Goal: Contribute content

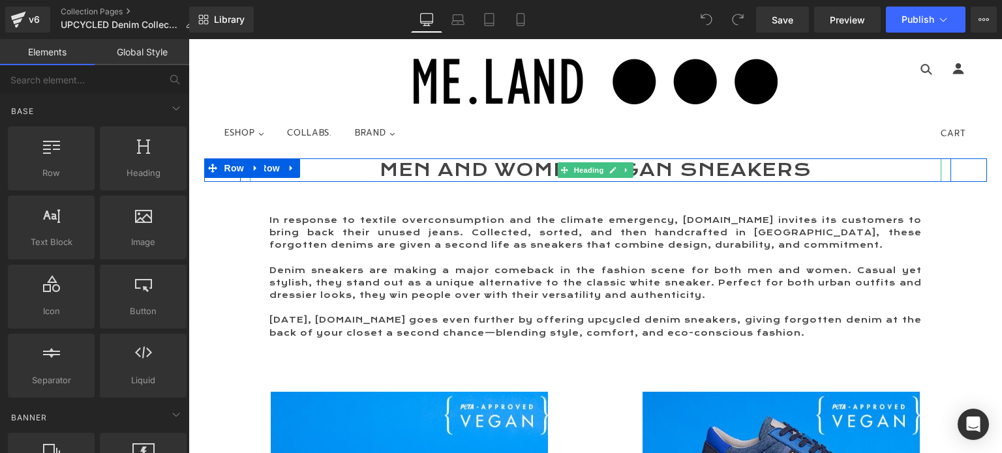
drag, startPoint x: 402, startPoint y: 172, endPoint x: 386, endPoint y: 166, distance: 17.9
click at [402, 172] on h1 "MEN AND WOMEN Vegan Sneakers" at bounding box center [595, 170] width 691 height 23
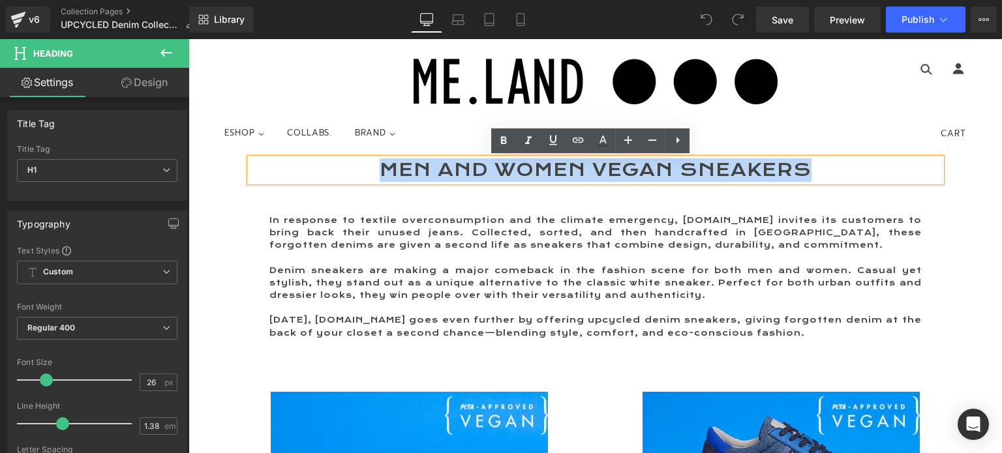
drag, startPoint x: 380, startPoint y: 166, endPoint x: 780, endPoint y: 156, distance: 399.4
click at [780, 159] on div "MEN AND WOMEN Vegan Sneakers" at bounding box center [595, 170] width 691 height 23
paste div
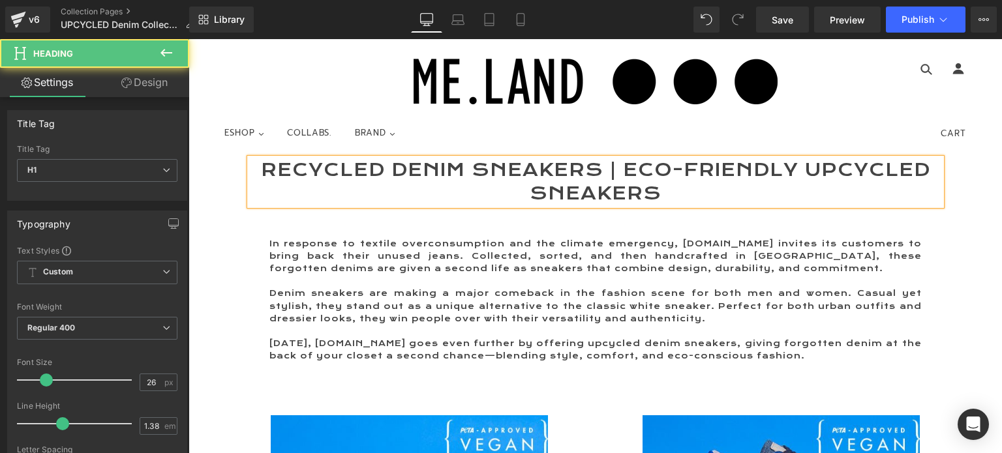
click at [289, 168] on h1 "Recycled Denim Sneakers | Eco-Friendly Upcycled Sneakers" at bounding box center [595, 182] width 691 height 47
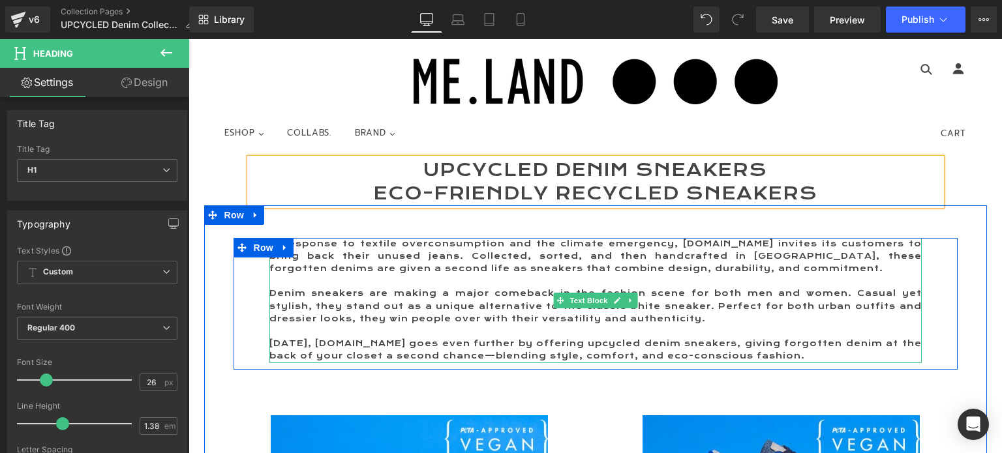
click at [415, 261] on p "In response to textile overconsumption and the climate emergency, [DOMAIN_NAME]…" at bounding box center [595, 257] width 652 height 38
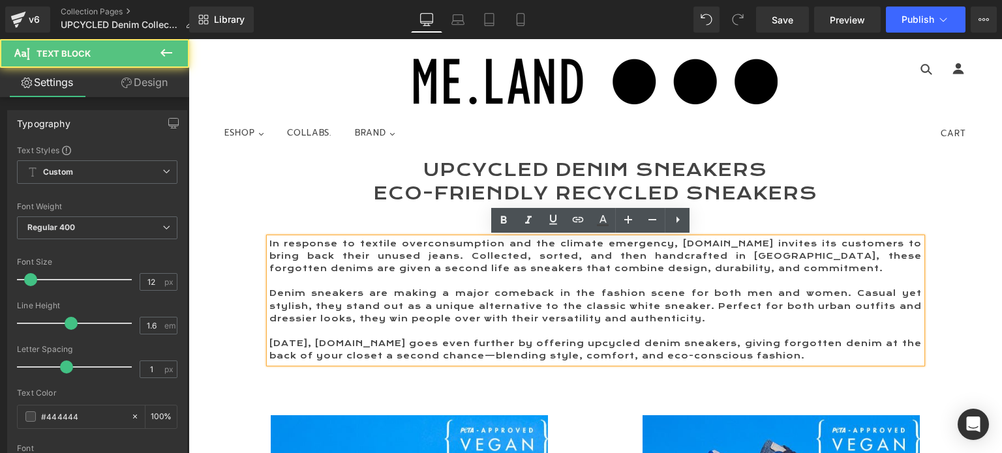
click at [269, 294] on p "Denim sneakers are making a major comeback in the fashion scene for both men an…" at bounding box center [595, 307] width 652 height 38
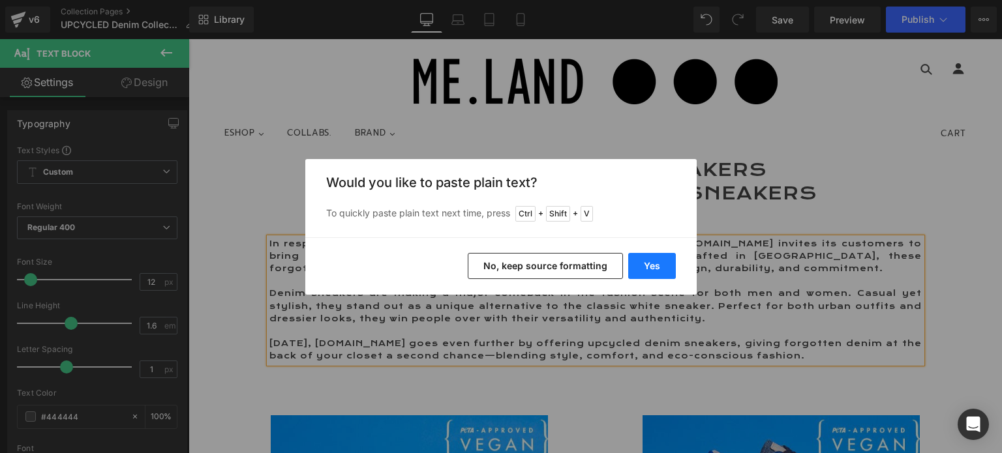
click at [660, 263] on button "Yes" at bounding box center [652, 266] width 48 height 26
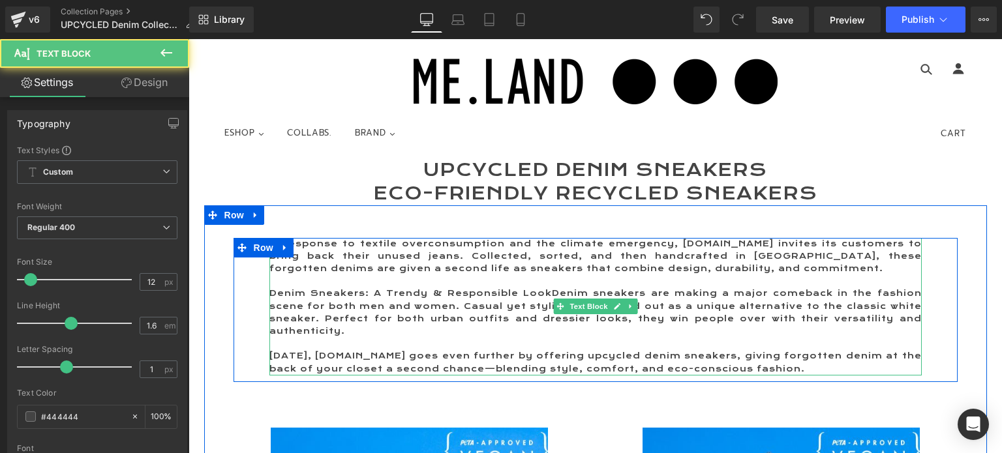
click at [548, 292] on p "Denim Sneakers: A Trendy & Responsible LookDenim sneakers are making a major co…" at bounding box center [595, 313] width 652 height 50
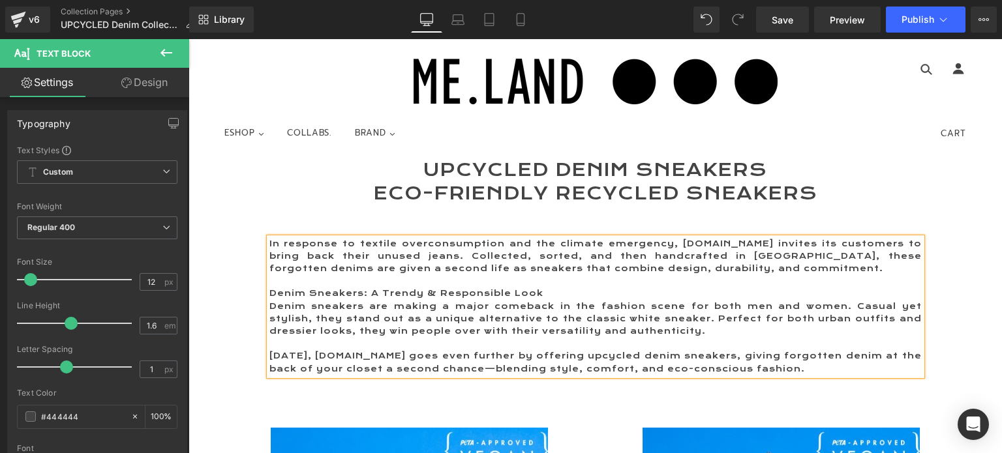
click at [536, 297] on p "Denim Sneakers: A Trendy & Responsible Look" at bounding box center [595, 294] width 652 height 12
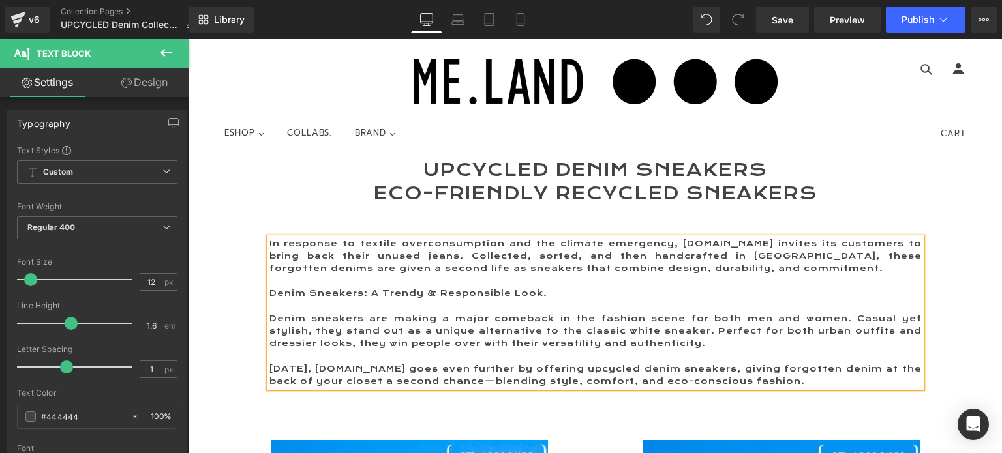
click at [543, 292] on p "Denim Sneakers: A Trendy & Responsible Look." at bounding box center [595, 294] width 652 height 12
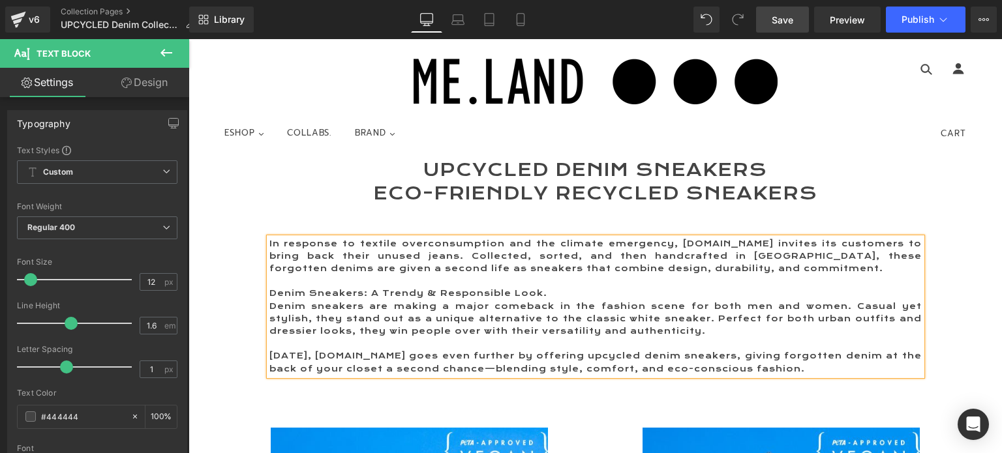
click at [772, 18] on link "Save" at bounding box center [782, 20] width 53 height 26
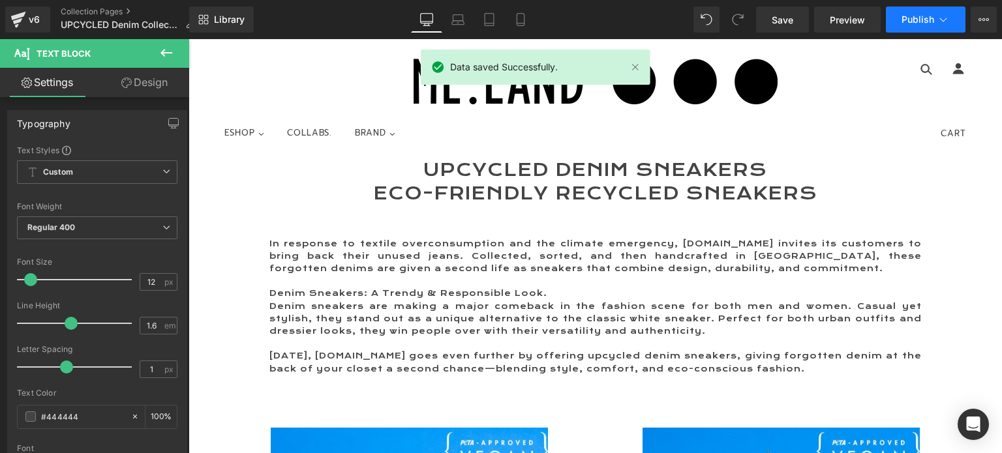
click at [911, 16] on span "Publish" at bounding box center [917, 19] width 33 height 10
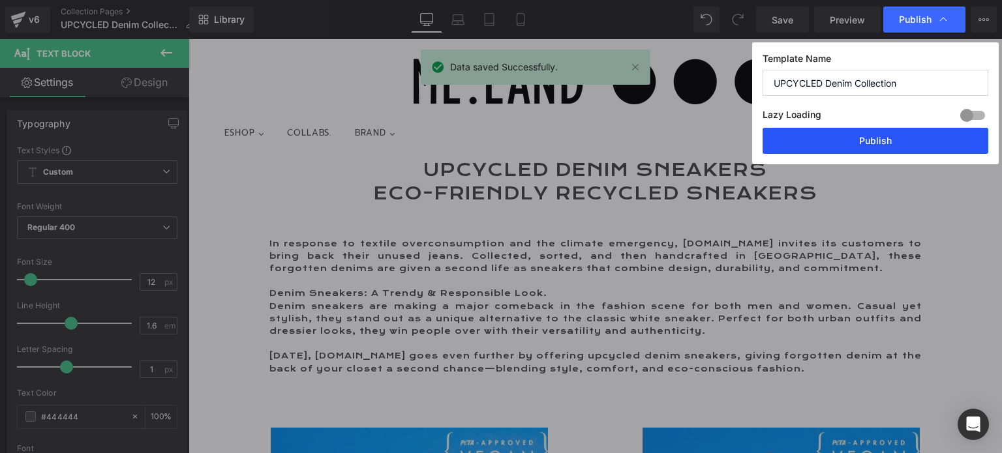
click at [879, 132] on button "Publish" at bounding box center [876, 141] width 226 height 26
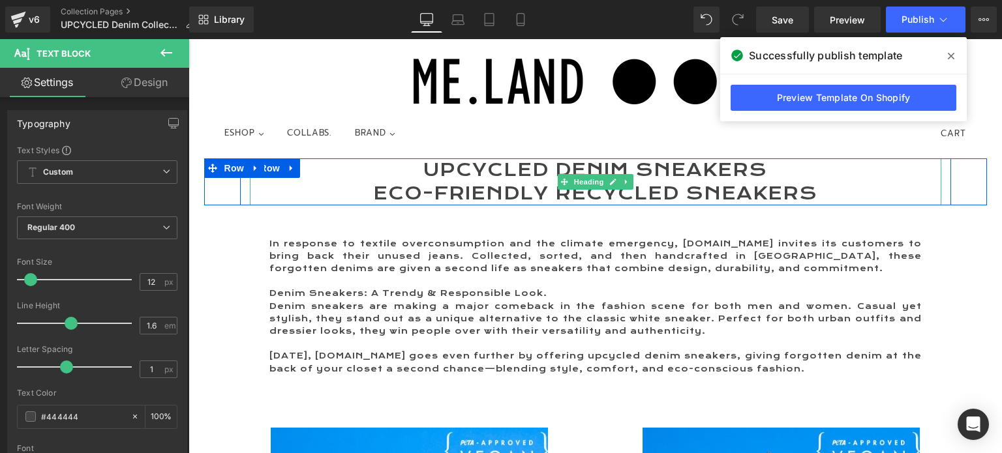
click at [706, 167] on h1 "UPcycled Denim Sneakers" at bounding box center [595, 170] width 691 height 23
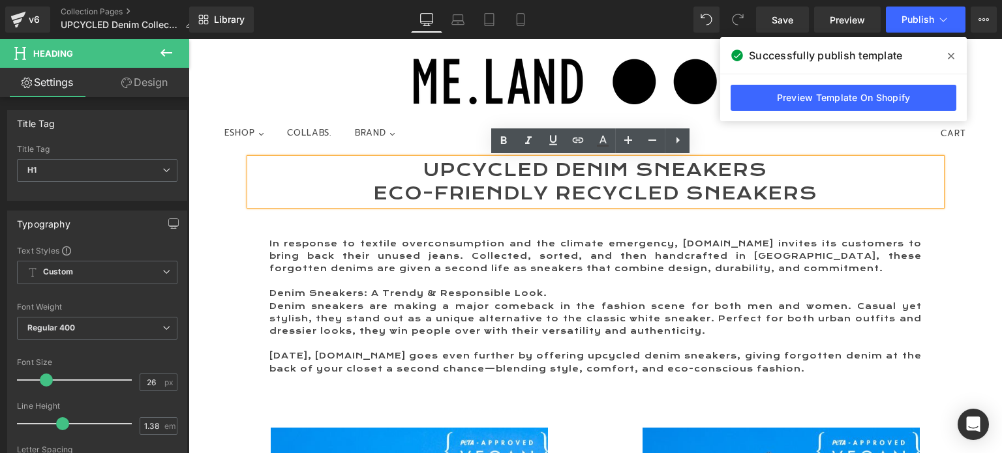
drag, startPoint x: 765, startPoint y: 170, endPoint x: 845, endPoint y: 199, distance: 85.8
click at [845, 199] on div "UPcycled Denim Sneakers Eco-Friendly REcycled Sneakers" at bounding box center [595, 182] width 691 height 47
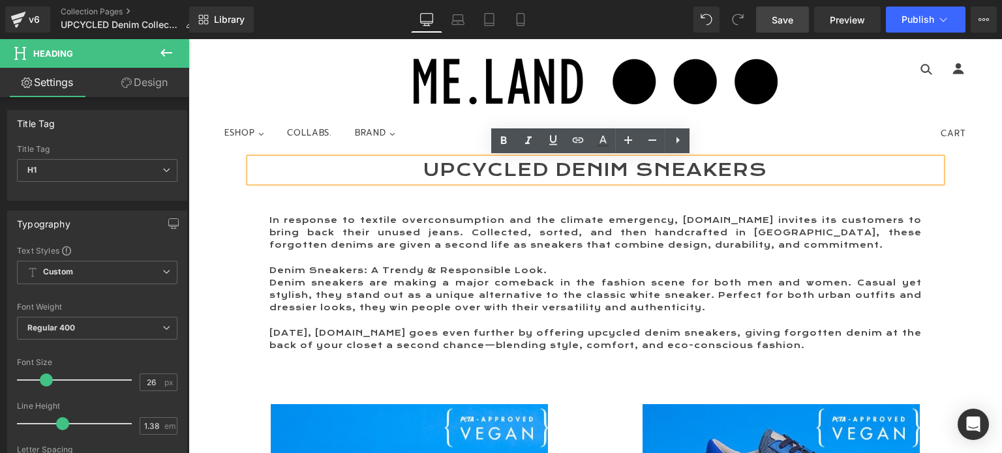
click at [781, 16] on span "Save" at bounding box center [783, 20] width 22 height 14
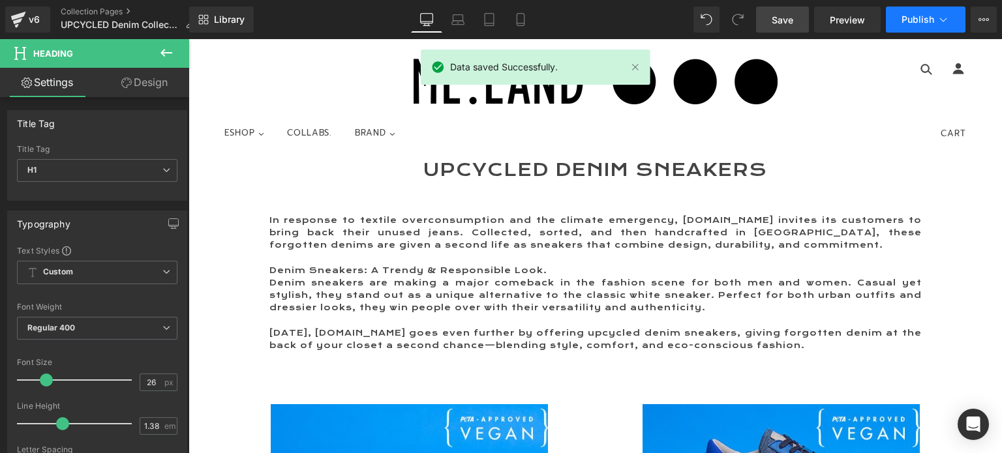
click at [916, 18] on span "Publish" at bounding box center [917, 19] width 33 height 10
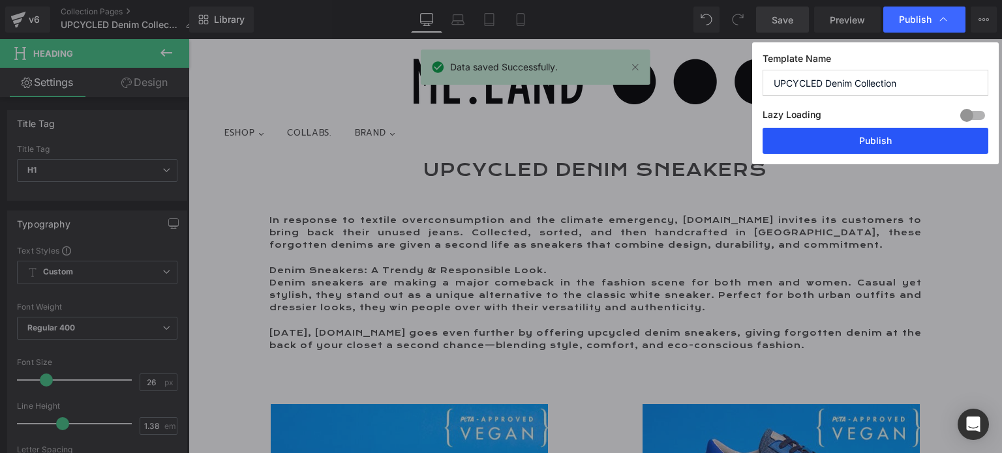
drag, startPoint x: 870, startPoint y: 139, endPoint x: 682, endPoint y: 98, distance: 192.8
click at [870, 139] on button "Publish" at bounding box center [876, 141] width 226 height 26
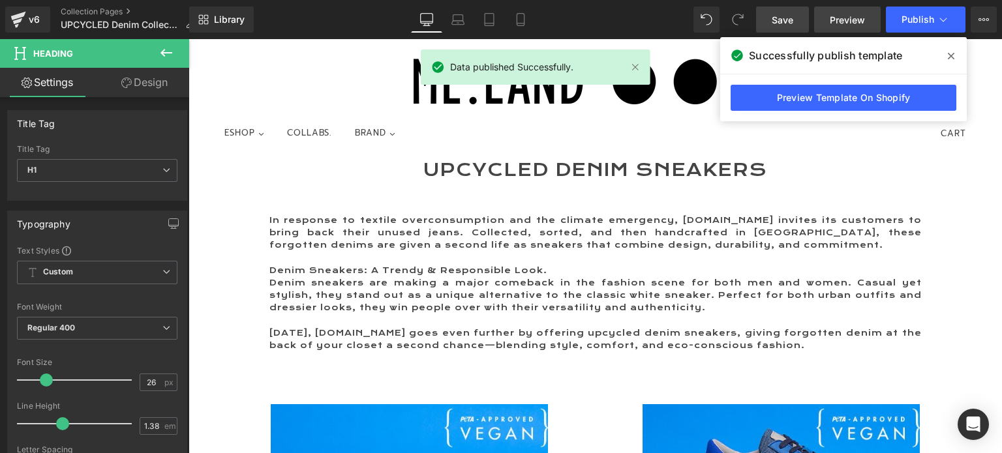
click at [822, 15] on link "Preview" at bounding box center [847, 20] width 67 height 26
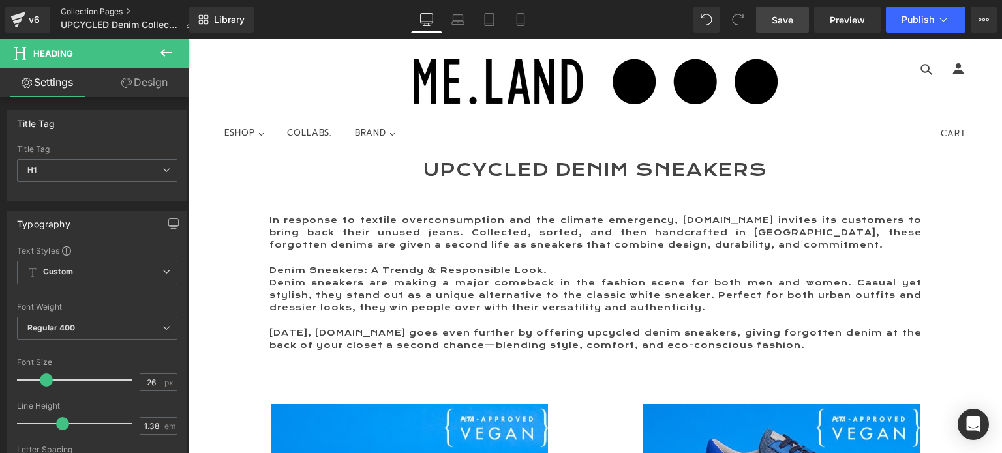
click at [94, 12] on link "Collection Pages" at bounding box center [133, 12] width 144 height 10
